Goal: Task Accomplishment & Management: Manage account settings

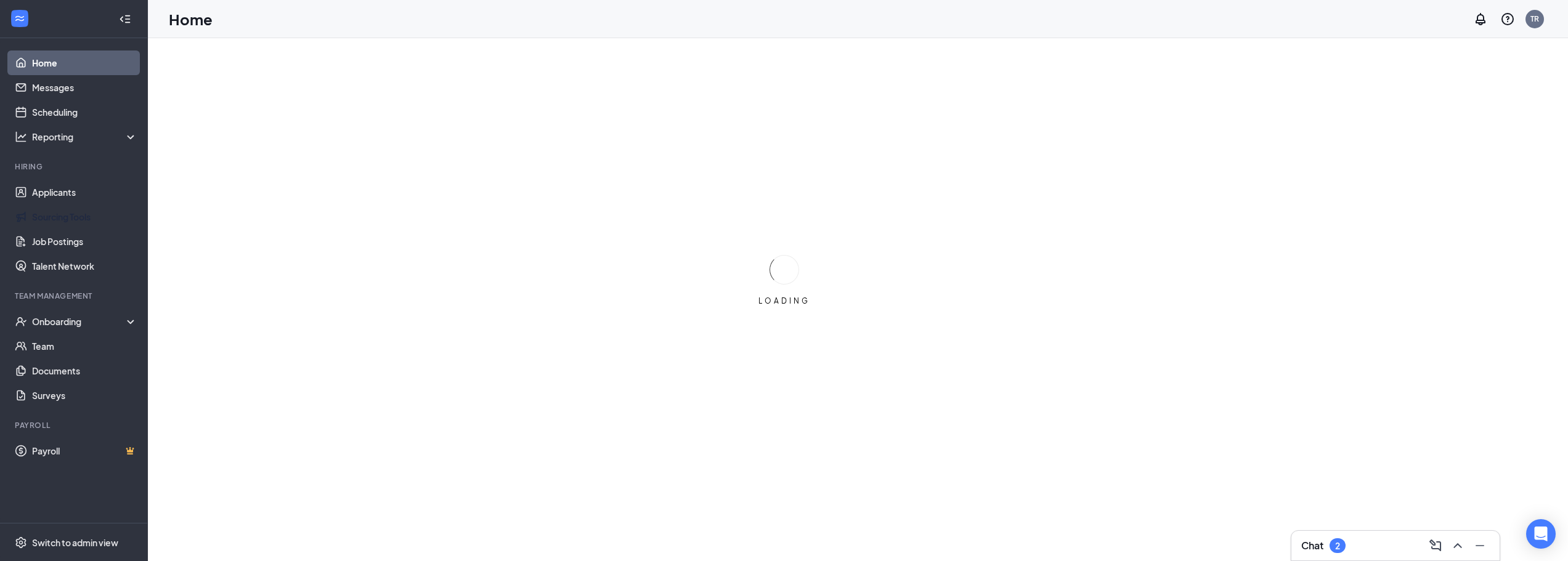
click at [52, 195] on link "Applicants" at bounding box center [85, 192] width 106 height 25
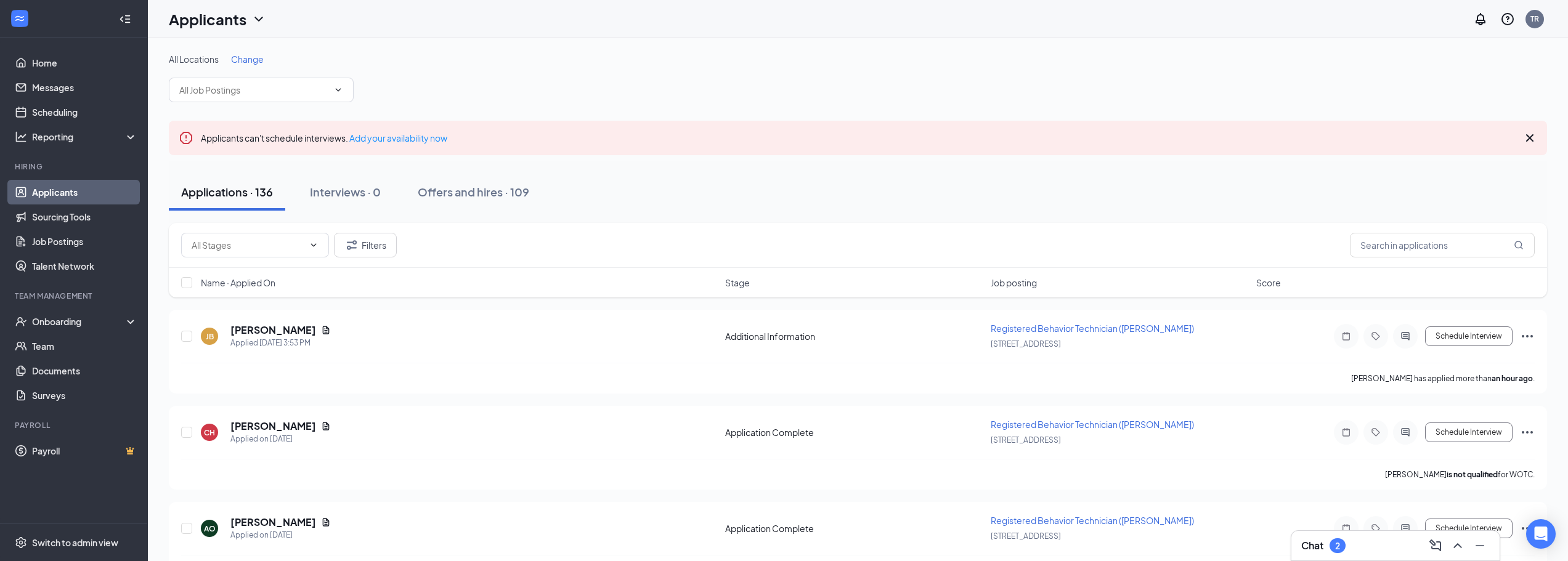
click at [257, 77] on div "All Locations Change" at bounding box center [858, 78] width 1379 height 50
click at [1417, 252] on input "text" at bounding box center [1442, 245] width 185 height 25
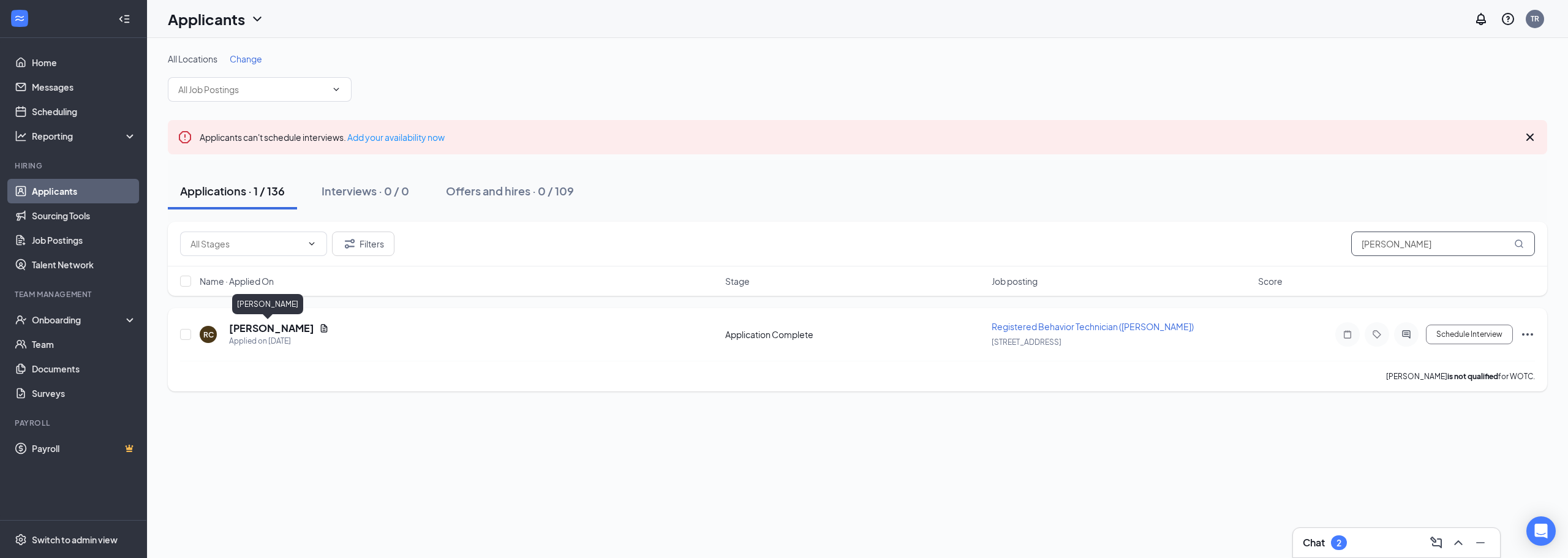
type input "[PERSON_NAME]"
click at [273, 327] on h5 "[PERSON_NAME]" at bounding box center [272, 328] width 85 height 14
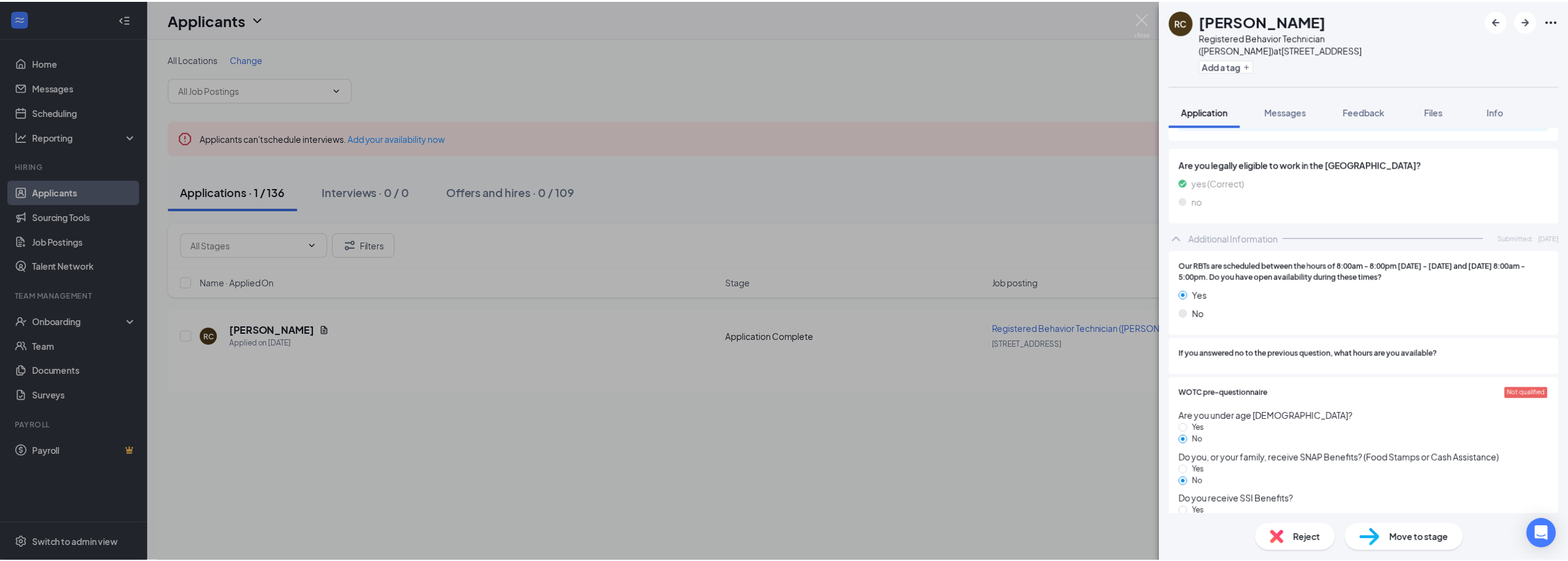
scroll to position [708, 0]
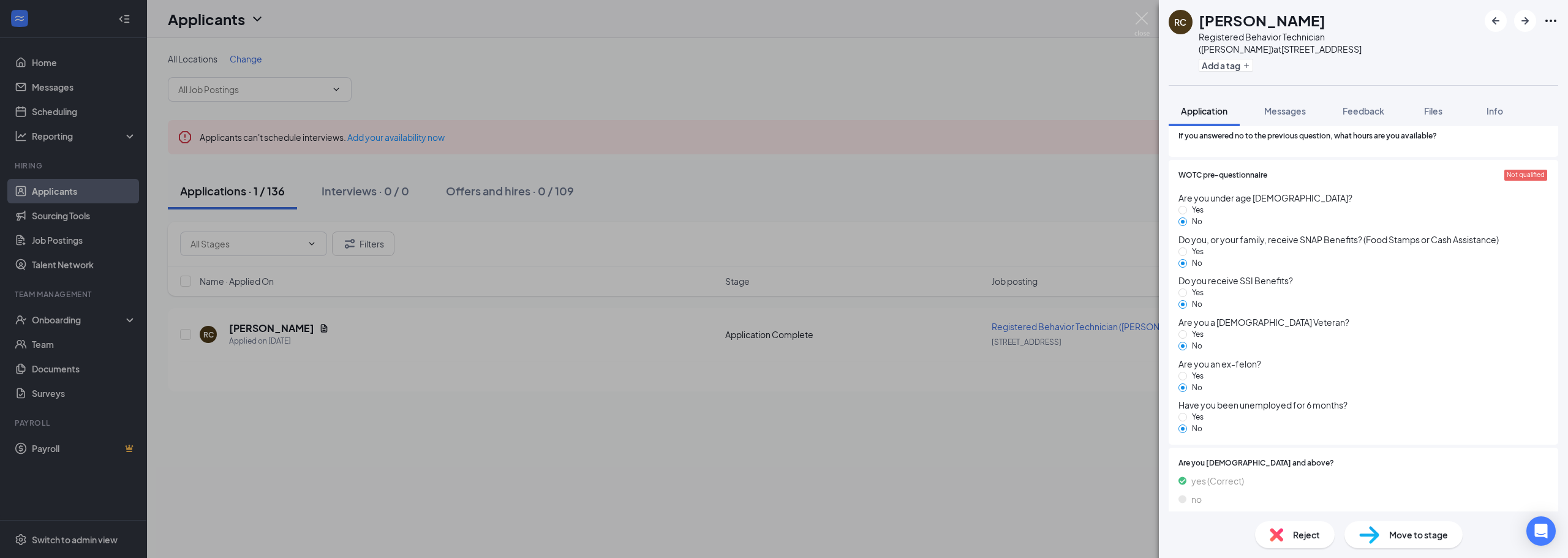
click at [1138, 12] on div "RC [PERSON_NAME] Registered Behavior Technician ([PERSON_NAME]) at [STREET_ADDR…" at bounding box center [784, 279] width 1568 height 558
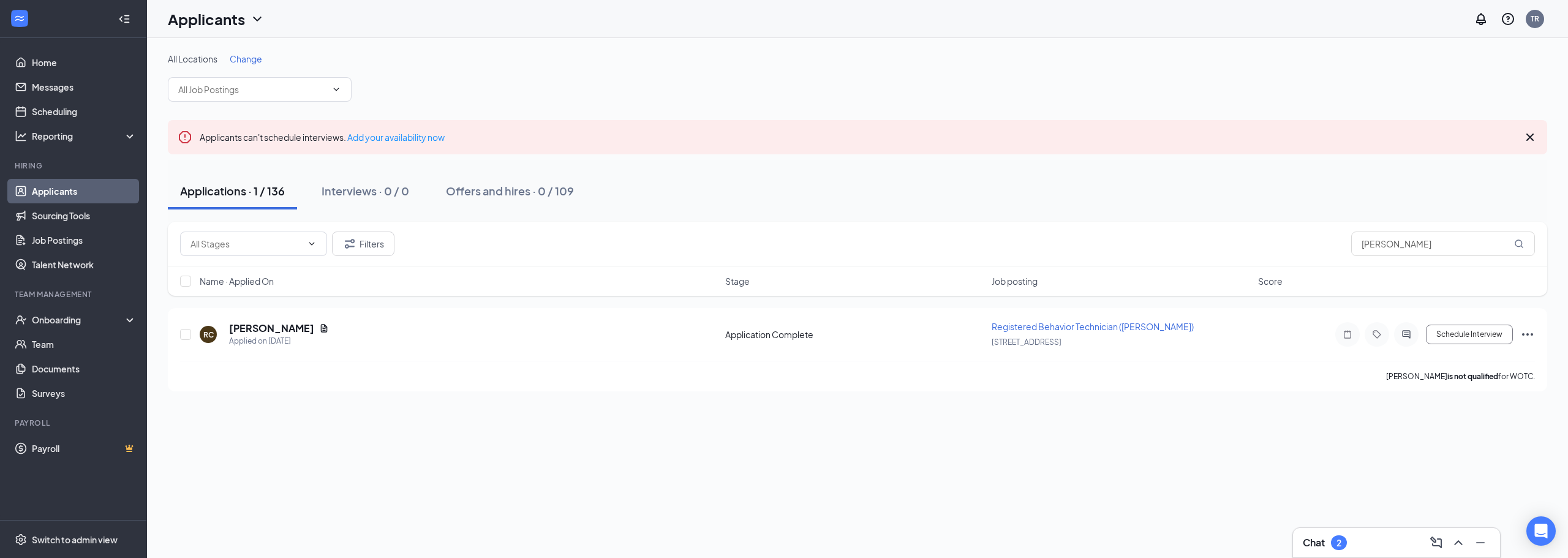
click at [1146, 15] on div "Applicants TR" at bounding box center [858, 19] width 1421 height 38
click at [71, 188] on link "Applicants" at bounding box center [84, 191] width 105 height 25
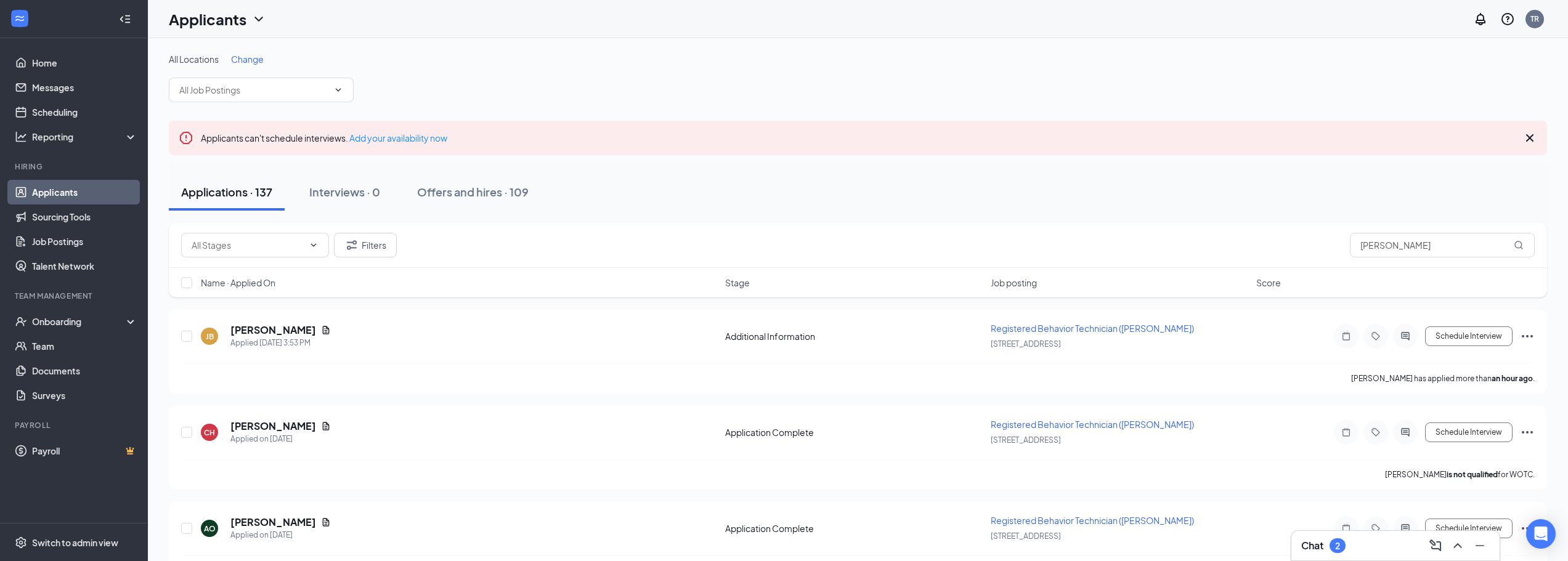
click at [60, 189] on link "Applicants" at bounding box center [85, 192] width 106 height 25
click at [50, 221] on link "Sourcing Tools" at bounding box center [85, 216] width 106 height 25
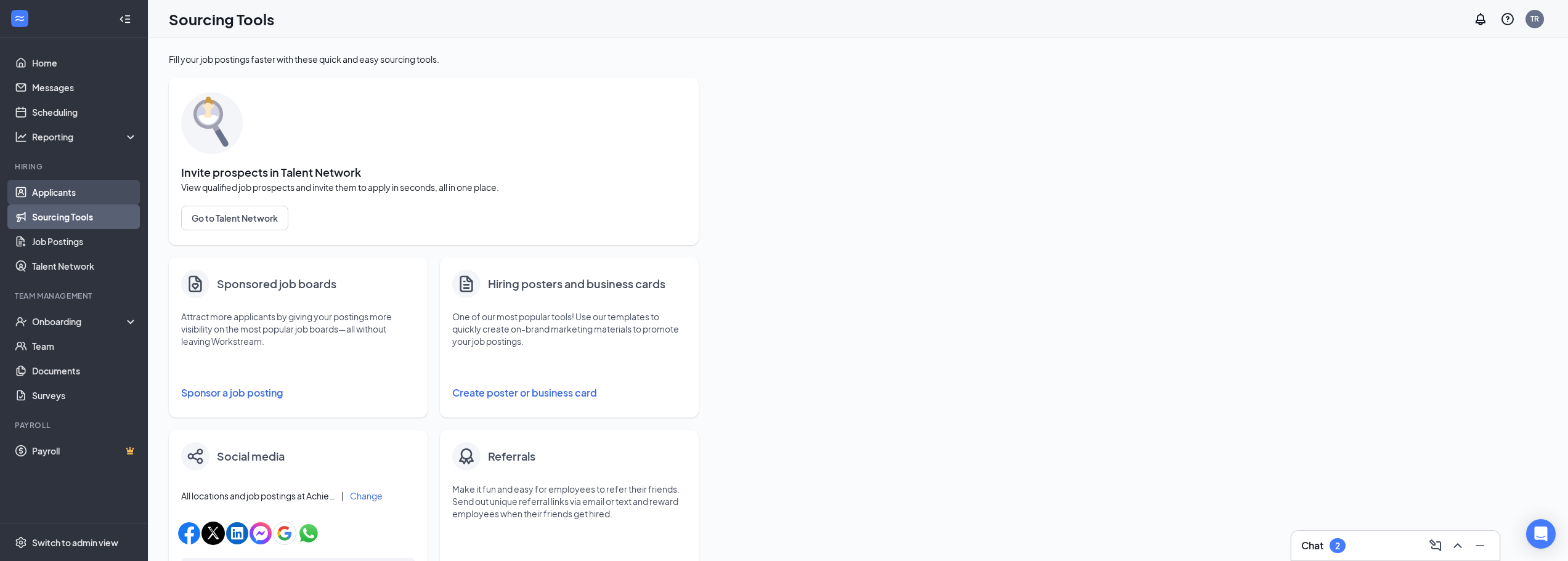
click at [50, 193] on link "Applicants" at bounding box center [85, 192] width 106 height 25
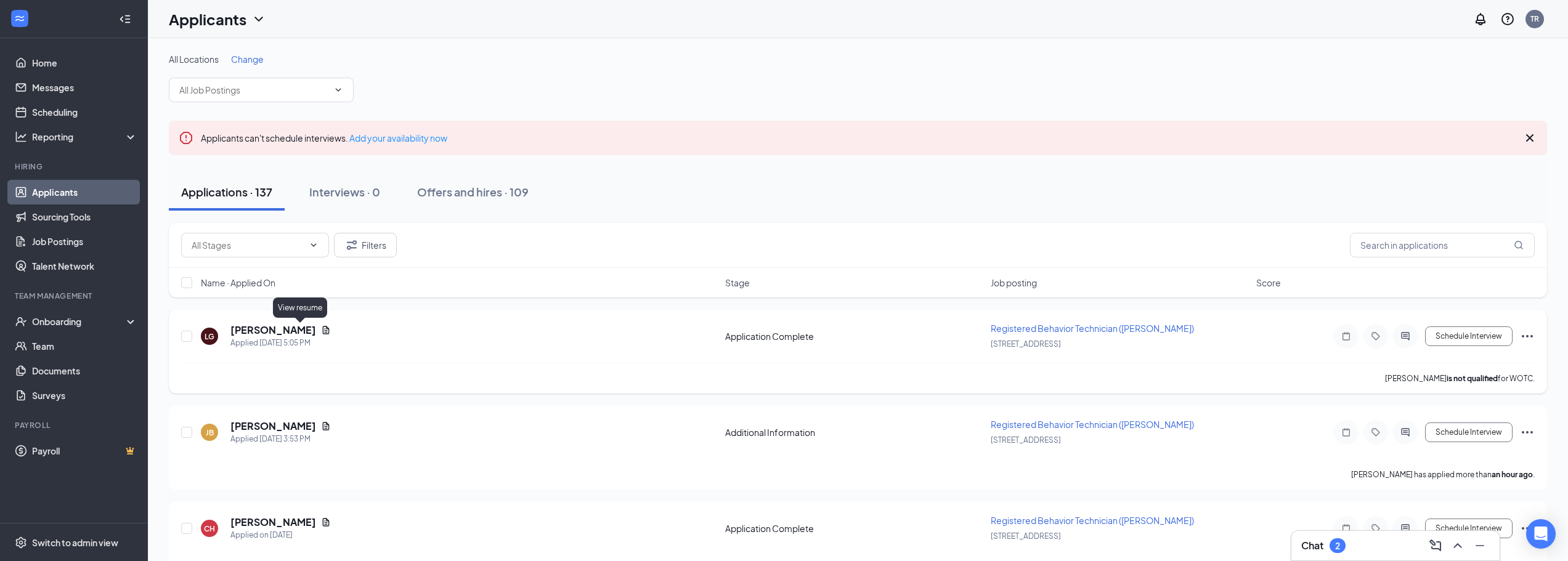
click at [321, 335] on icon "Document" at bounding box center [326, 330] width 10 height 10
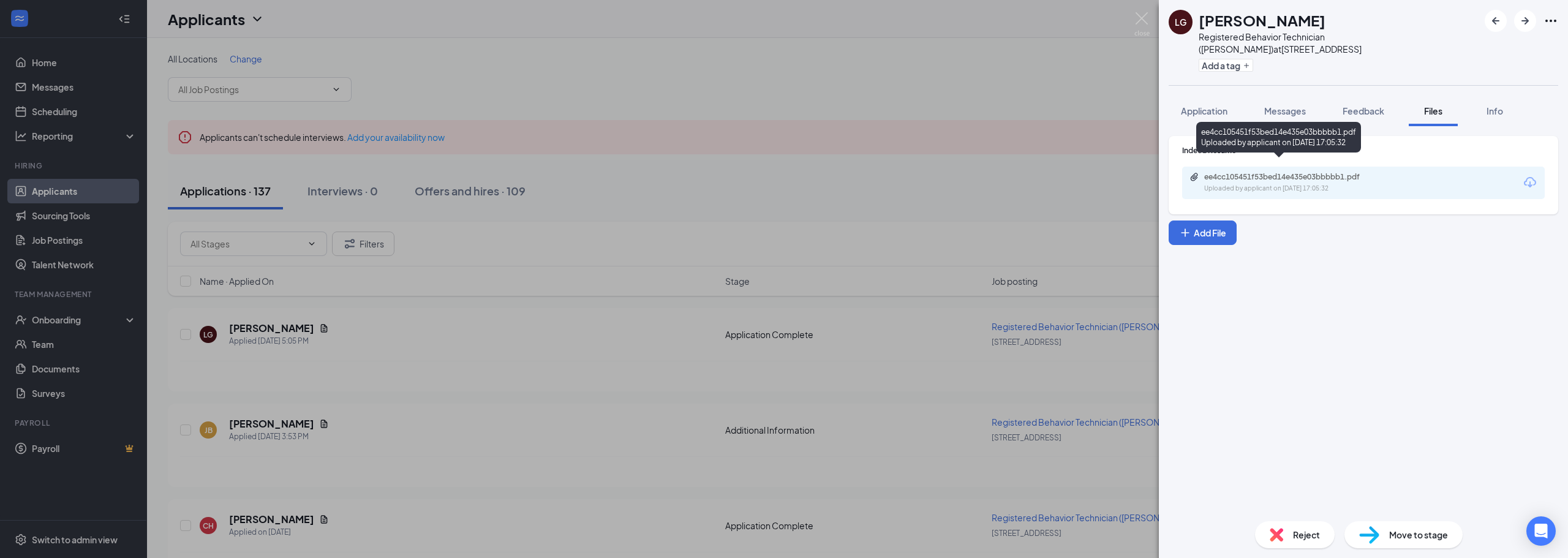
click at [1331, 172] on div "ee4cc105451f53bed14e435e03bbbbb1.pdf" at bounding box center [1290, 177] width 172 height 10
click at [1142, 17] on img at bounding box center [1142, 24] width 16 height 24
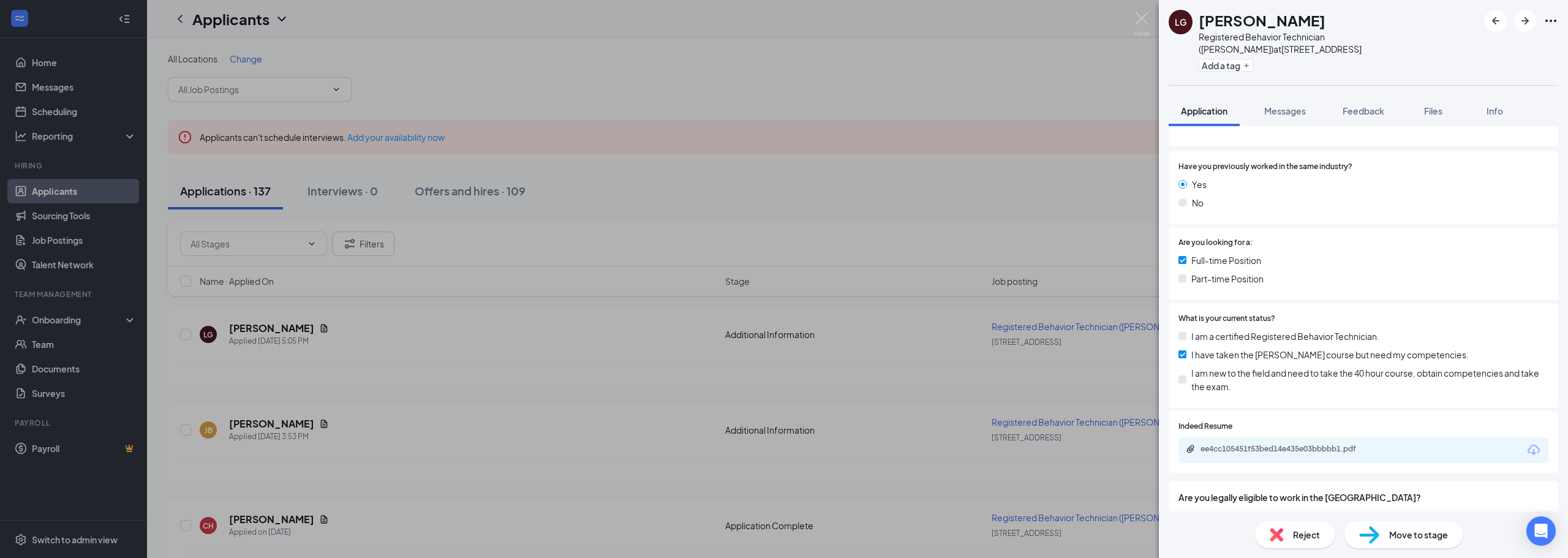
scroll to position [214, 0]
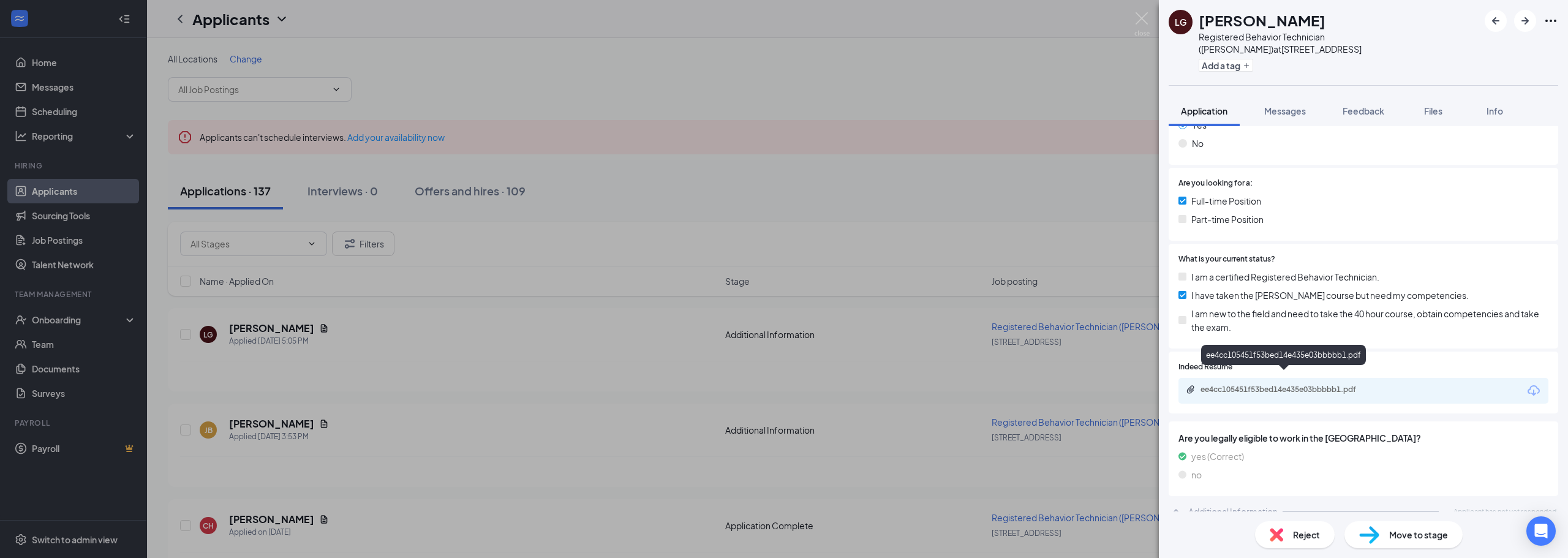
click at [1315, 385] on div "ee4cc105451f53bed14e435e03bbbbb1.pdf" at bounding box center [1286, 390] width 172 height 10
